Goal: Information Seeking & Learning: Check status

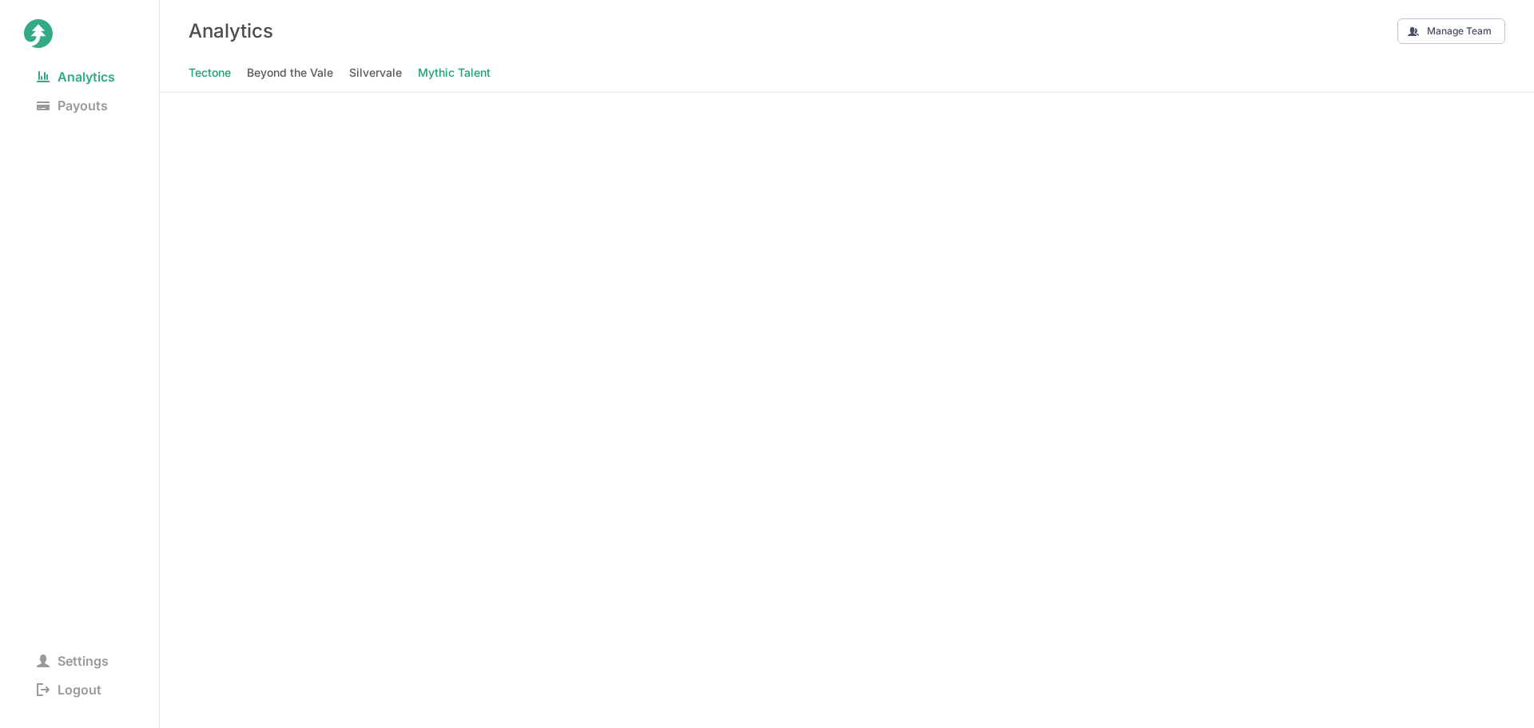
click at [444, 72] on Talent "Mythic Talent" at bounding box center [454, 73] width 73 height 22
click at [308, 77] on Vale "Beyond the Vale" at bounding box center [290, 73] width 86 height 22
click at [436, 71] on Talent "Mythic Talent" at bounding box center [454, 73] width 73 height 22
click at [356, 76] on span "Silvervale" at bounding box center [375, 73] width 53 height 22
click at [289, 66] on Vale "Beyond the Vale" at bounding box center [290, 73] width 86 height 22
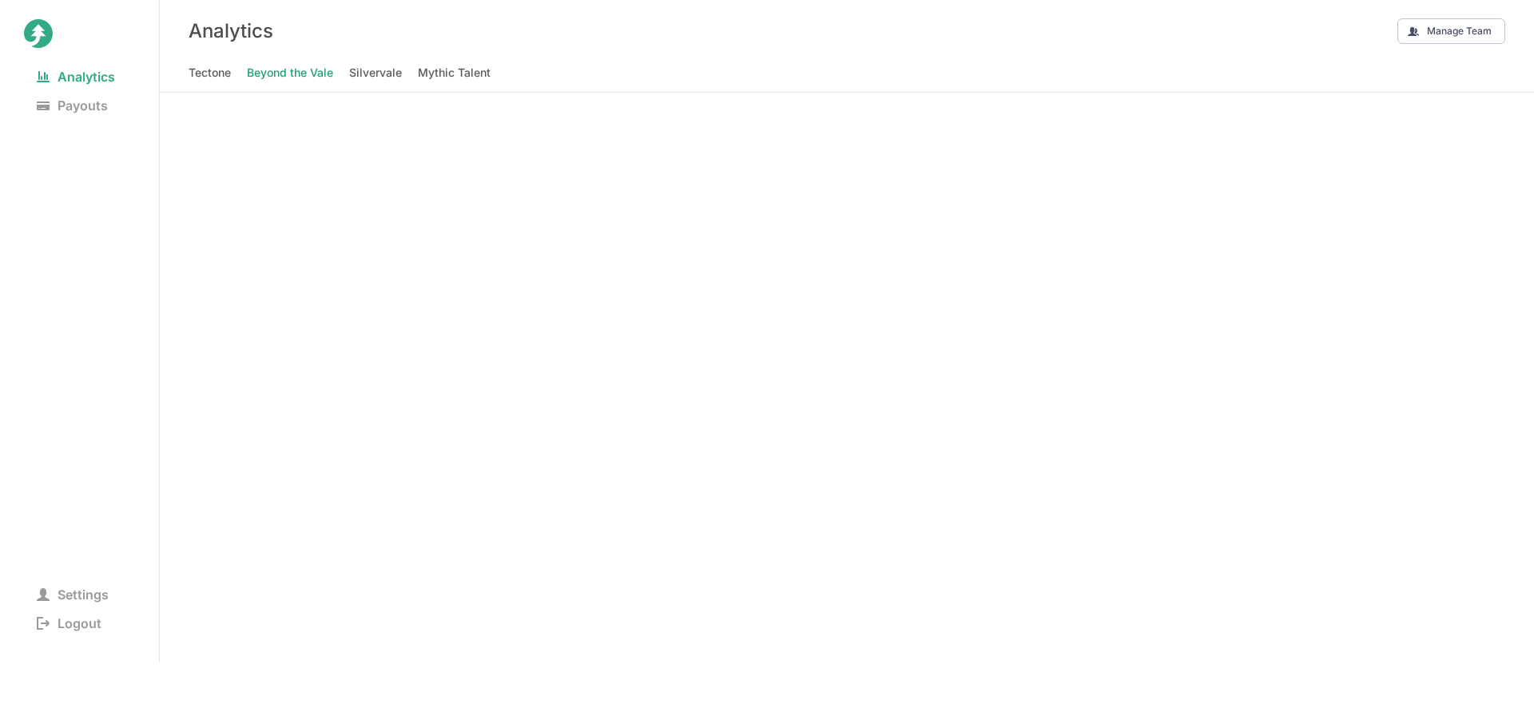
click at [181, 73] on nav "Tectone Beyond the Vale Silvervale Mythic Talent" at bounding box center [847, 77] width 1375 height 30
click at [195, 72] on span "Tectone" at bounding box center [210, 73] width 42 height 22
click at [464, 65] on Talent "Mythic Talent" at bounding box center [454, 73] width 73 height 22
click at [192, 70] on span "Tectone" at bounding box center [210, 73] width 42 height 22
click at [296, 66] on Vale "Beyond the Vale" at bounding box center [290, 73] width 86 height 22
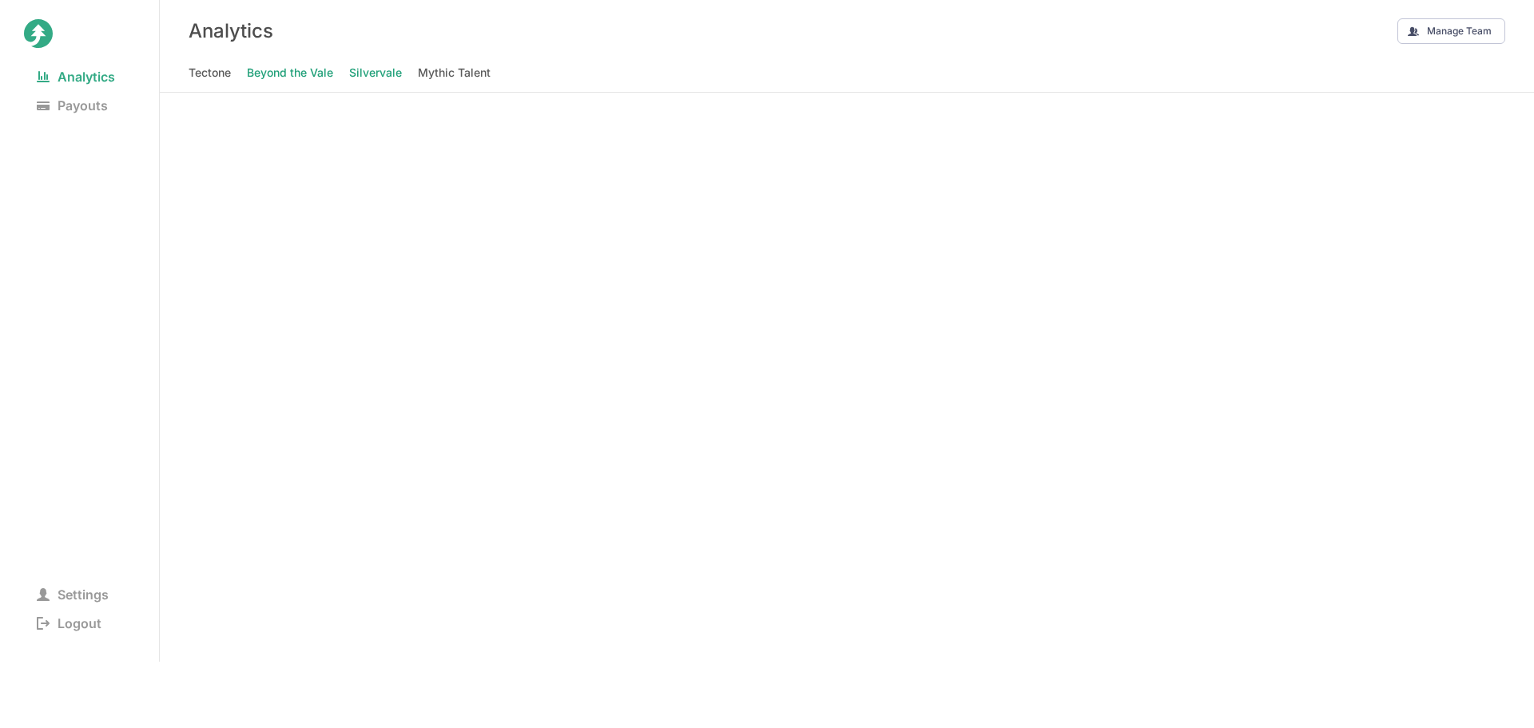
click at [368, 68] on span "Silvervale" at bounding box center [375, 73] width 53 height 22
click at [462, 82] on Talent "Mythic Talent" at bounding box center [454, 73] width 73 height 22
